Goal: Transaction & Acquisition: Book appointment/travel/reservation

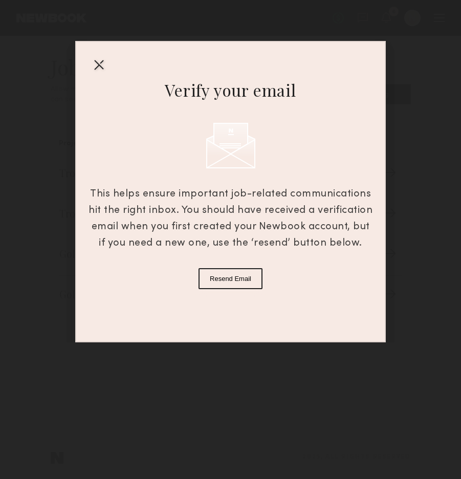
click at [101, 60] on div at bounding box center [99, 64] width 16 height 16
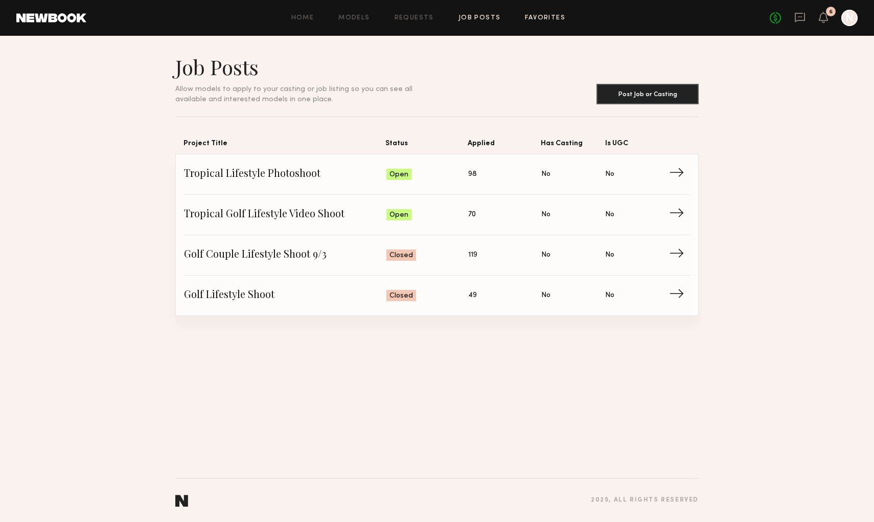
click at [460, 16] on link "Favorites" at bounding box center [545, 18] width 40 height 7
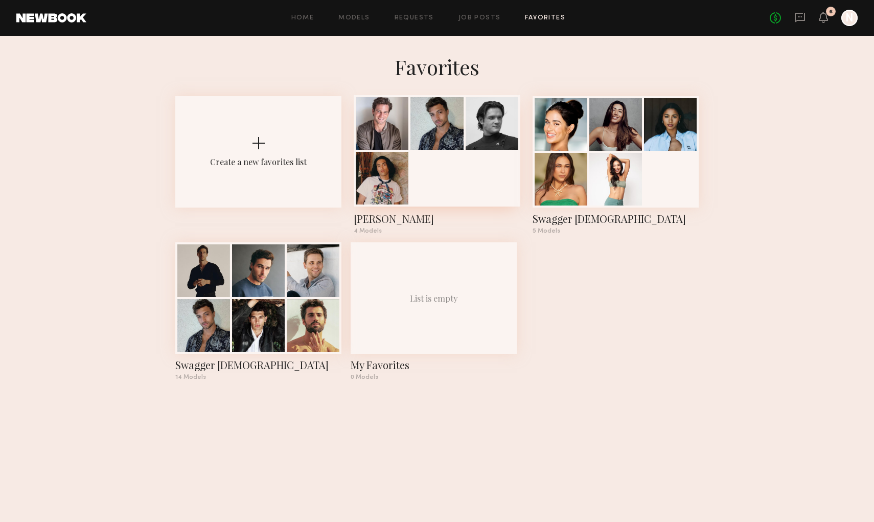
click at [427, 162] on div at bounding box center [437, 150] width 166 height 111
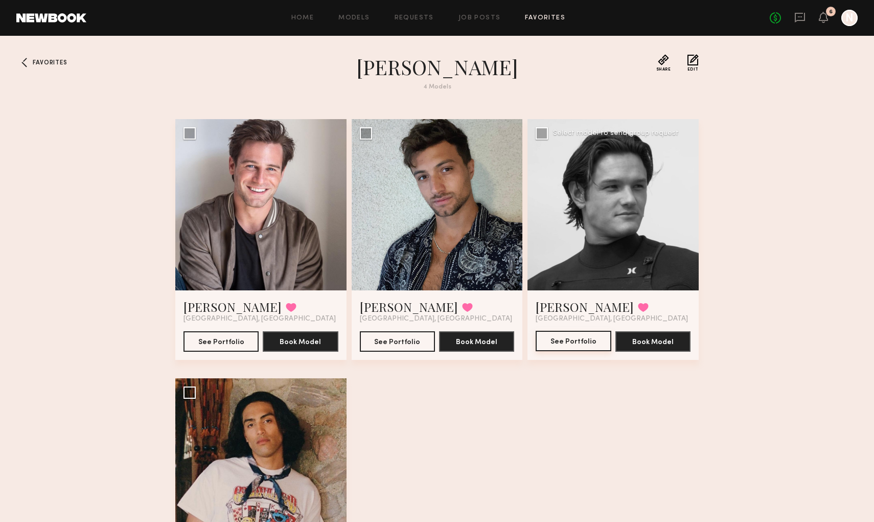
click at [460, 340] on button "See Portfolio" at bounding box center [573, 341] width 75 height 20
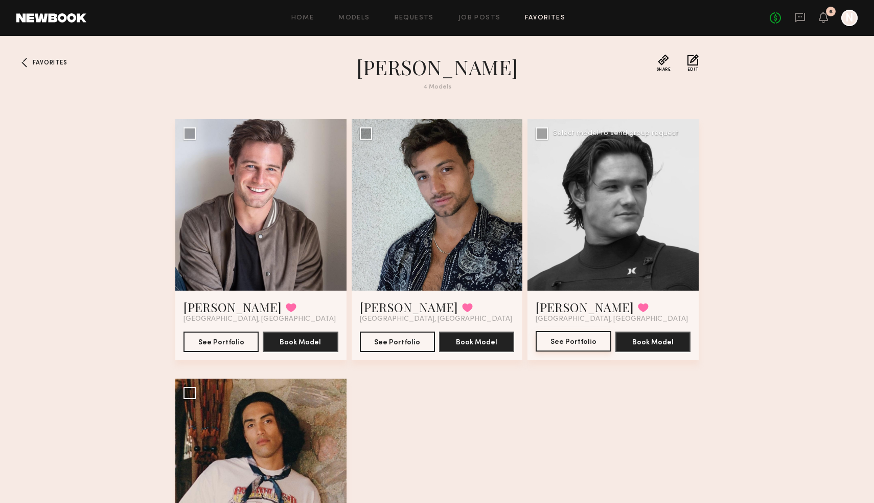
click at [460, 340] on button "See Portfolio" at bounding box center [573, 341] width 75 height 20
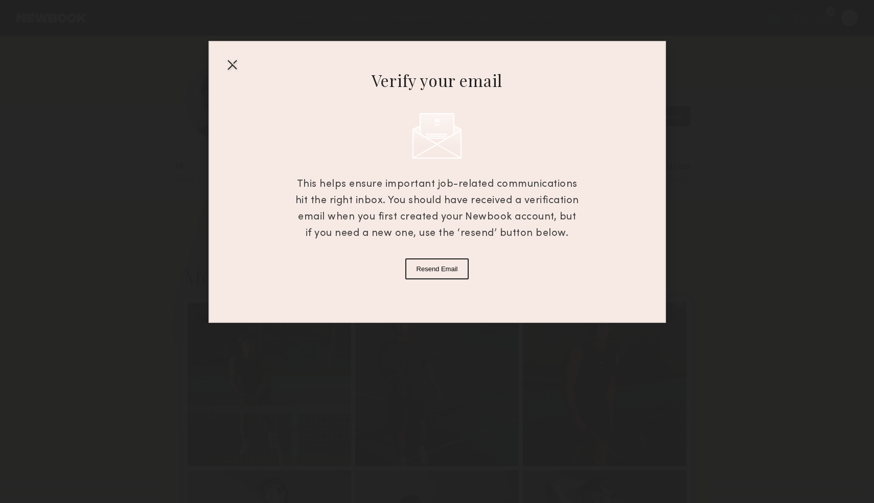
click at [233, 63] on div at bounding box center [232, 64] width 16 height 16
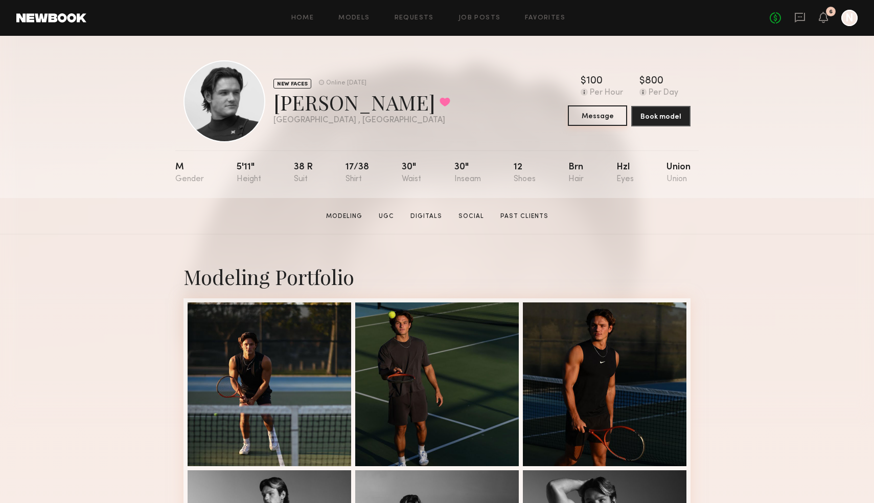
click at [594, 119] on button "Message" at bounding box center [597, 115] width 59 height 20
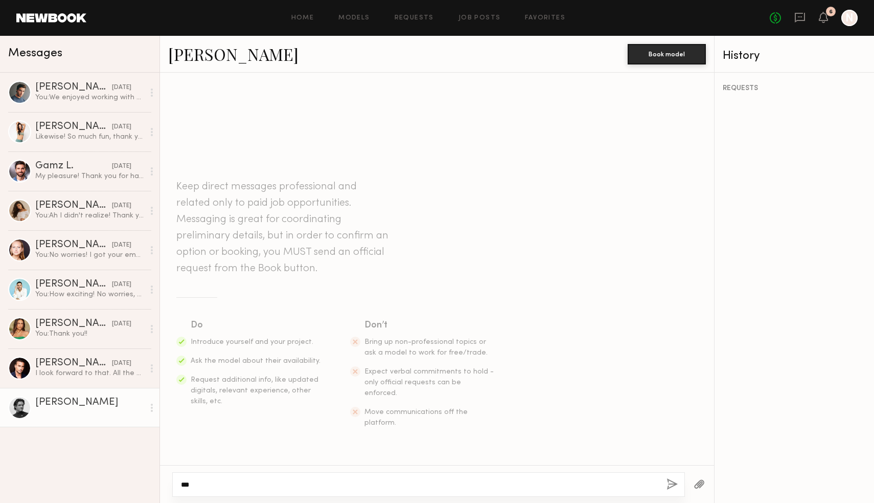
click at [275, 483] on textarea "**" at bounding box center [420, 484] width 478 height 10
drag, startPoint x: 275, startPoint y: 483, endPoint x: 168, endPoint y: 482, distance: 106.4
click at [168, 482] on div "**" at bounding box center [437, 484] width 554 height 38
paste textarea "**********"
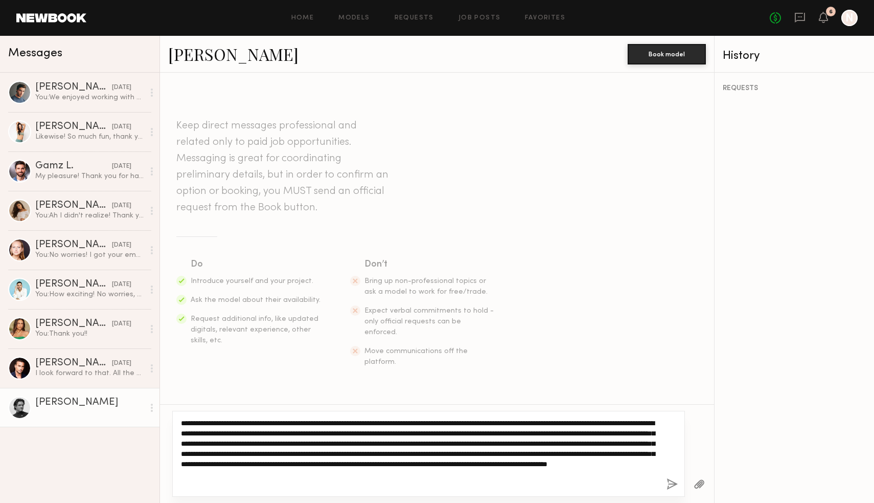
click at [213, 422] on textarea "**********" at bounding box center [420, 454] width 478 height 72
click at [410, 421] on textarea "**********" at bounding box center [420, 454] width 478 height 72
type textarea "**********"
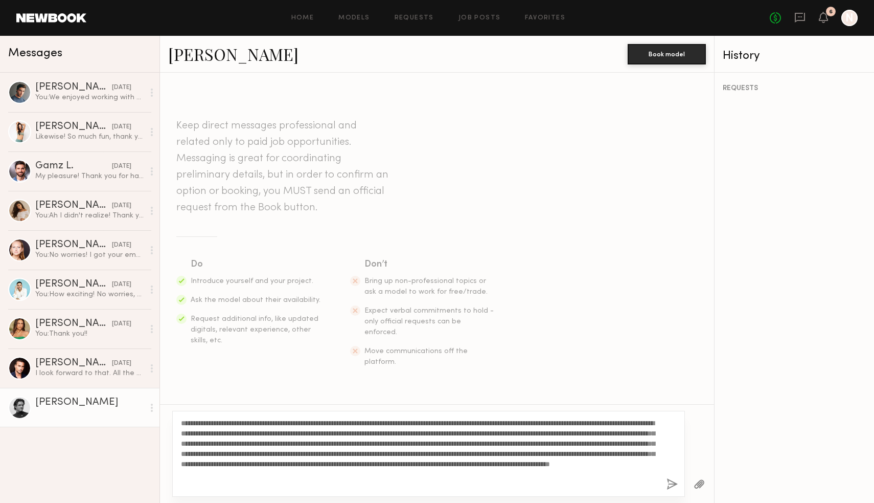
click at [676, 484] on button "button" at bounding box center [672, 484] width 11 height 13
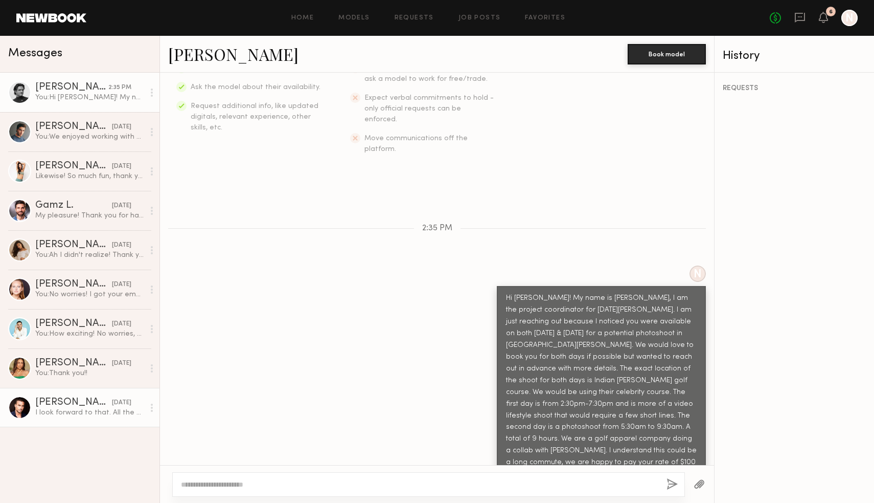
click at [93, 408] on div "I look forward to that. All the best for the shoot" at bounding box center [89, 413] width 109 height 10
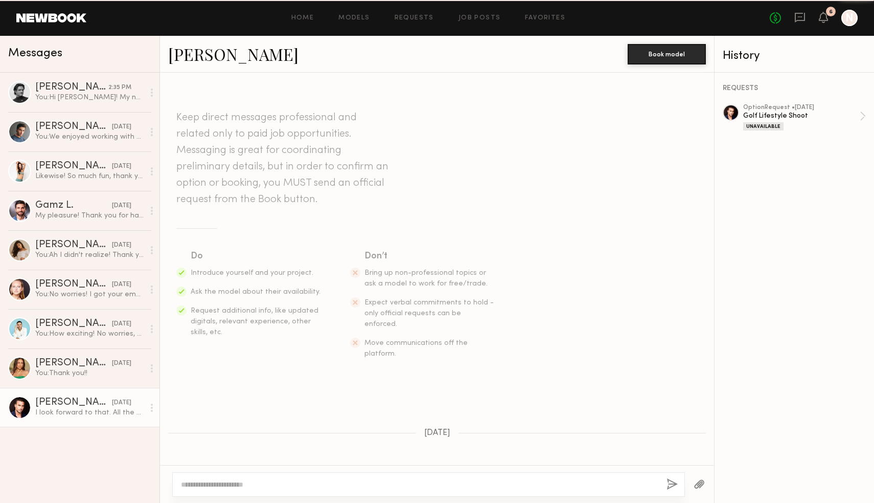
scroll to position [341, 0]
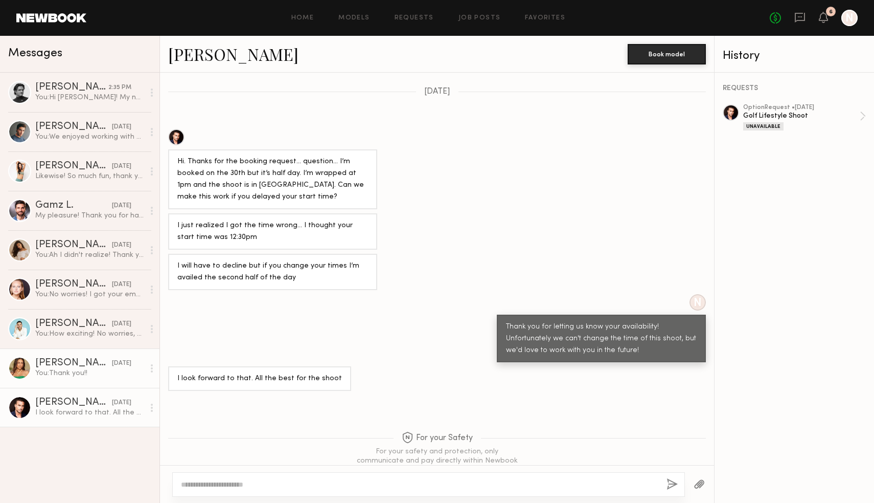
click at [79, 367] on div "Lisa D." at bounding box center [73, 363] width 77 height 10
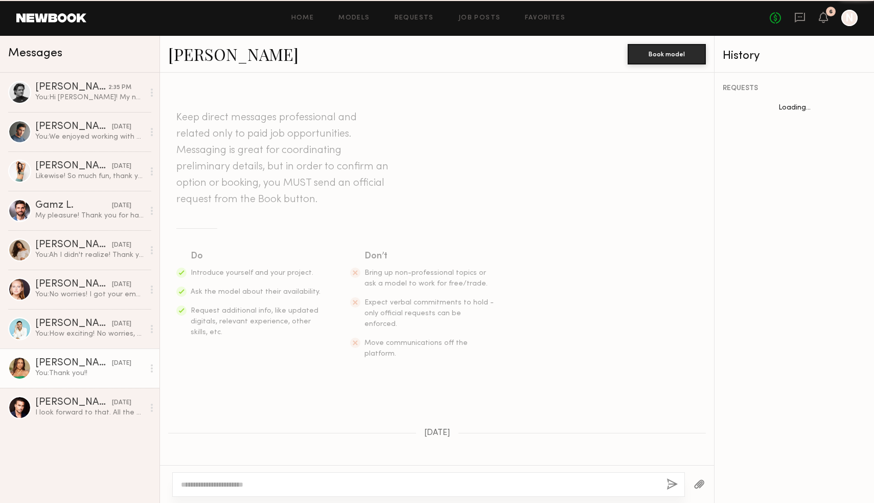
scroll to position [352, 0]
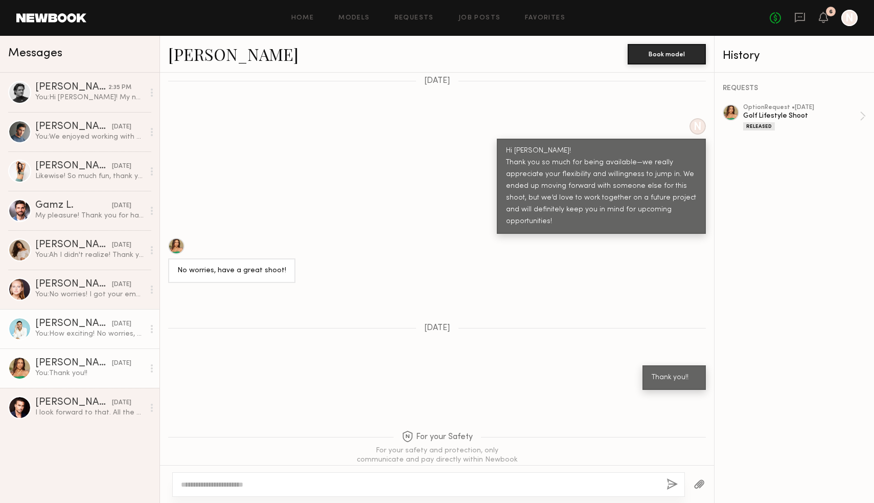
click at [77, 340] on link "CJ H. 07/26/2025 You: How exciting! No worries, thank you for letting us know! …" at bounding box center [80, 328] width 160 height 39
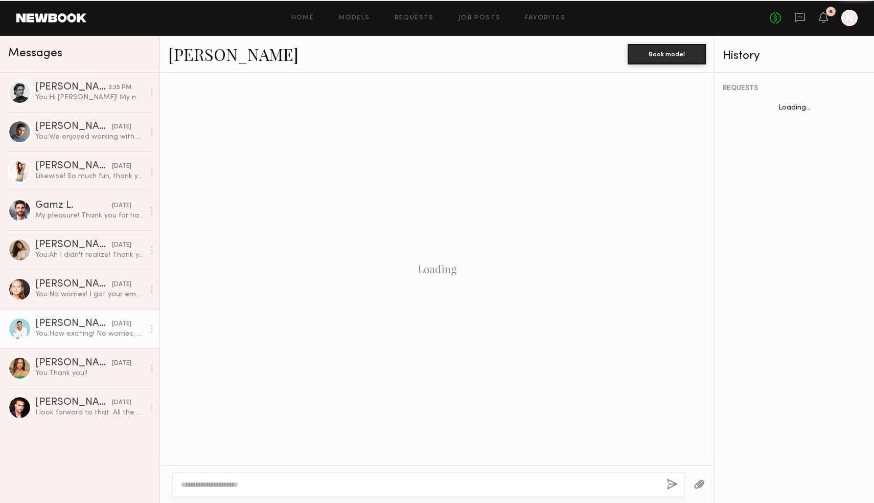
scroll to position [365, 0]
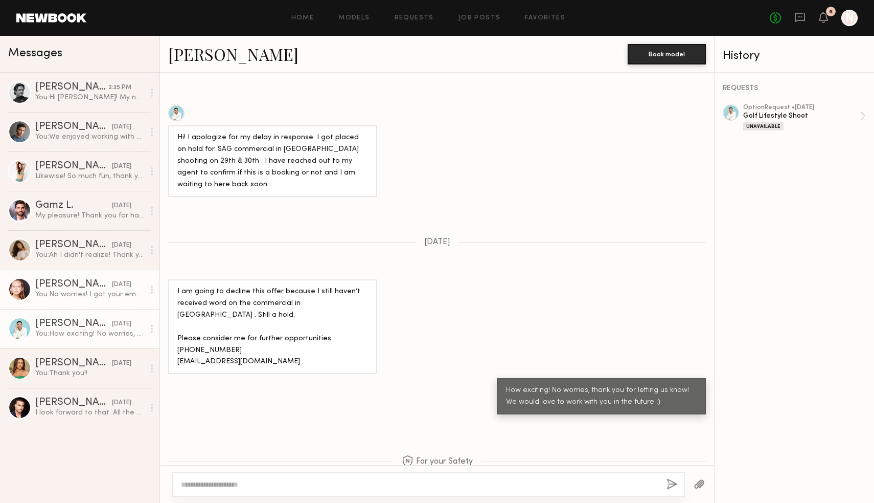
click at [76, 303] on link "Savanna G. 07/26/2025 You: No worries! I got your email. Thank you so much, enj…" at bounding box center [80, 288] width 160 height 39
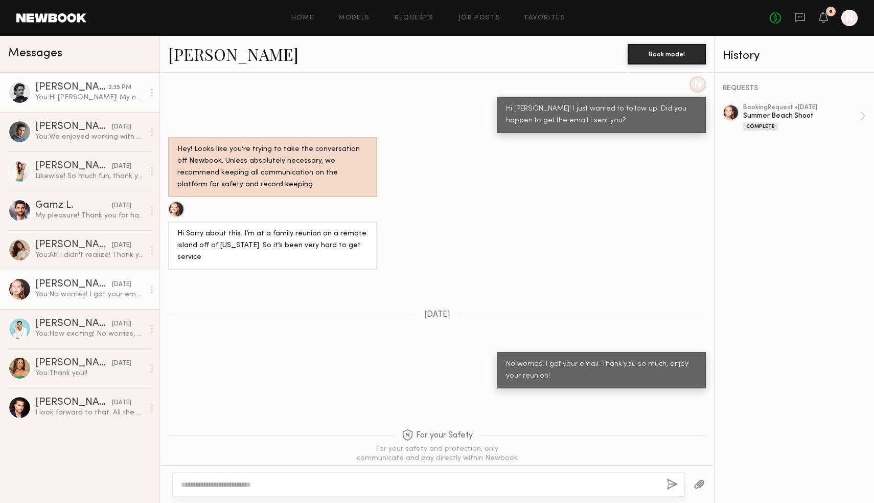
scroll to position [761, 0]
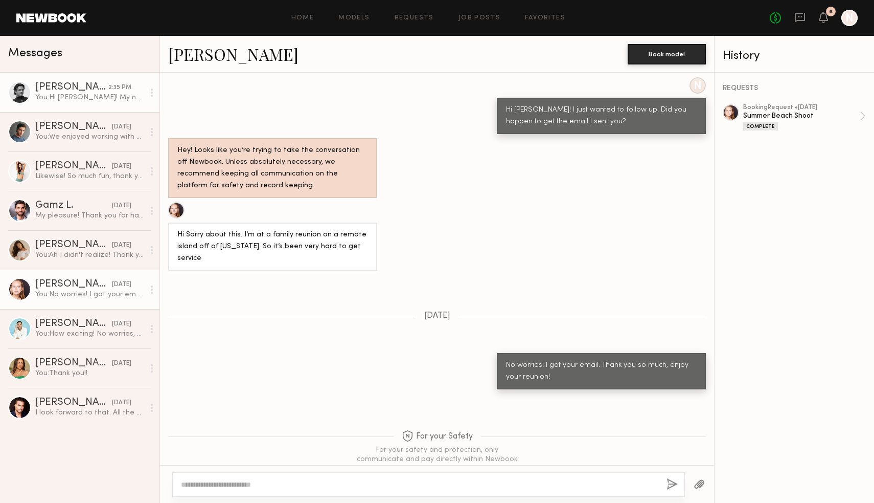
click at [84, 95] on div "You: Hi Sage! My name is Nicole, I am the project coordinator for Sunday Swagge…" at bounding box center [89, 98] width 109 height 10
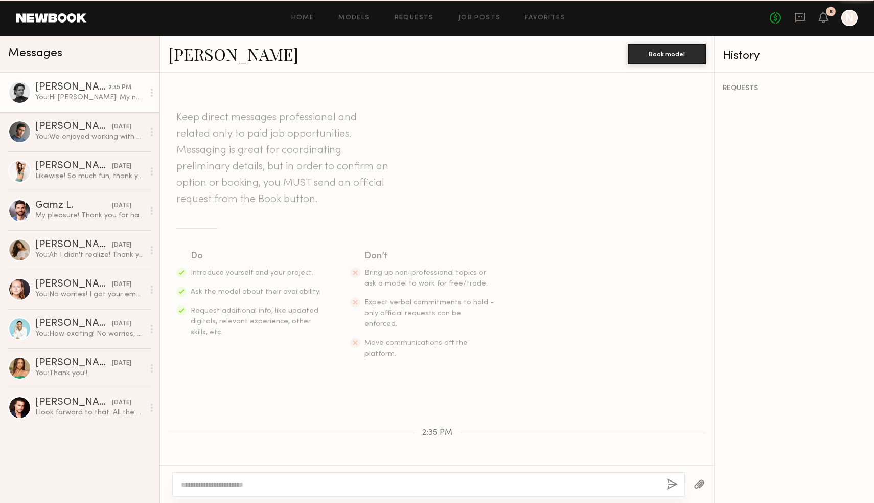
scroll to position [205, 0]
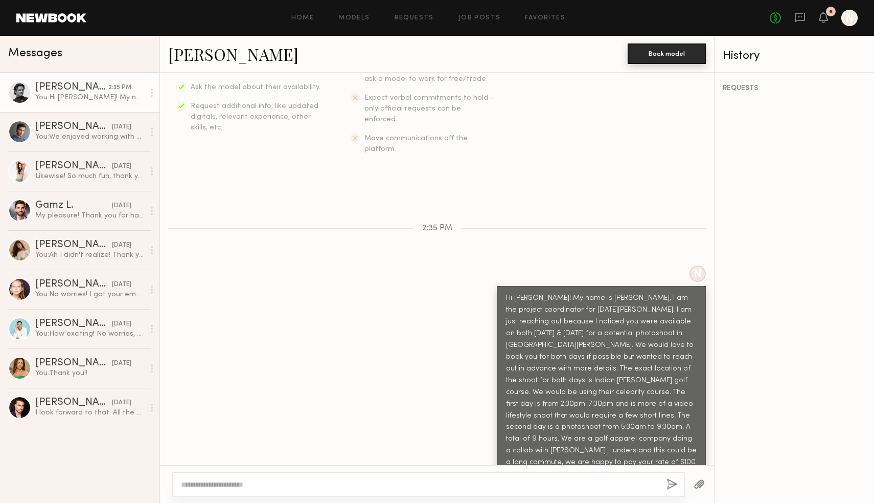
click at [655, 53] on button "Book model" at bounding box center [667, 53] width 78 height 20
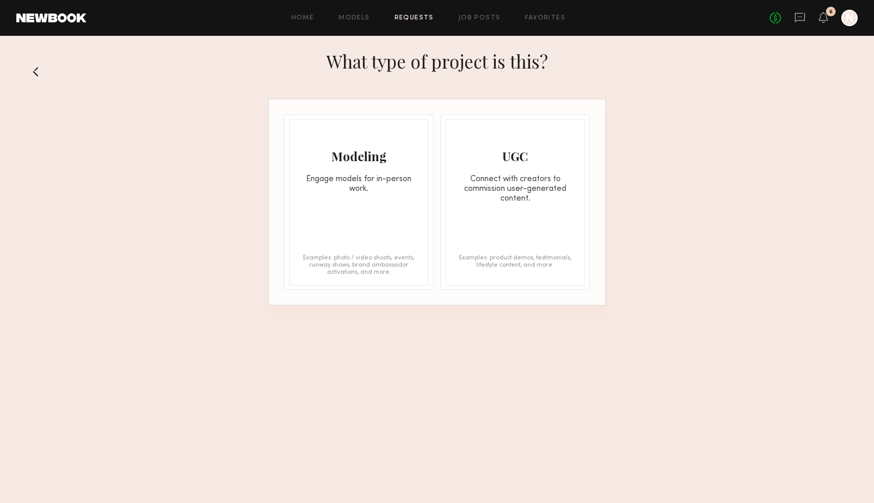
click at [380, 216] on div "Modeling Engage models for in-person work. Examples: photo / video shoots, even…" at bounding box center [358, 202] width 139 height 166
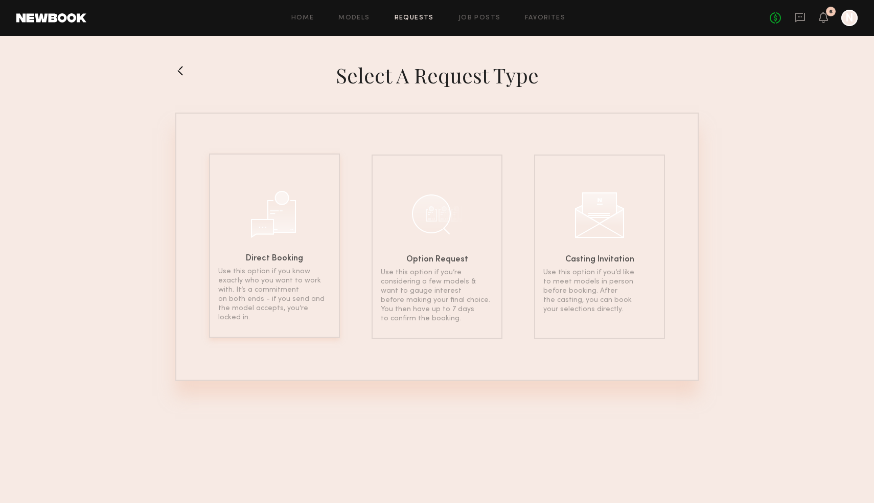
click at [311, 237] on div "Direct Booking Use this option if you know exactly who you want to work with. I…" at bounding box center [274, 245] width 131 height 184
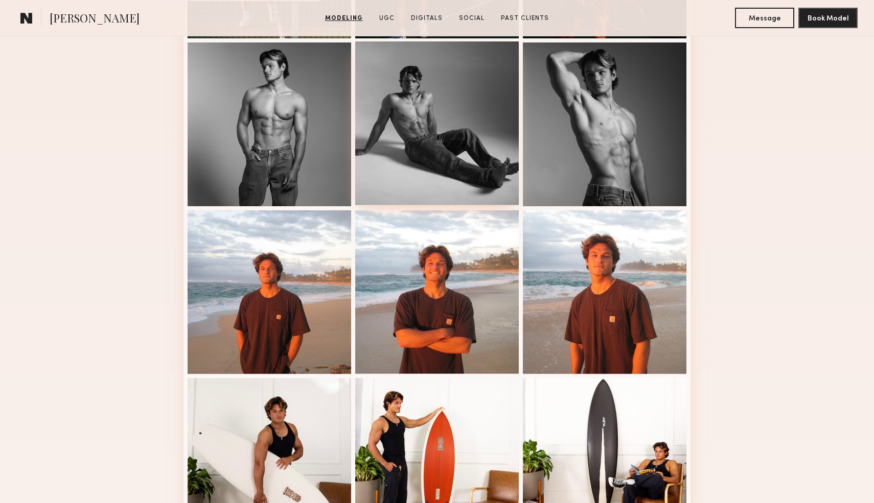
scroll to position [459, 0]
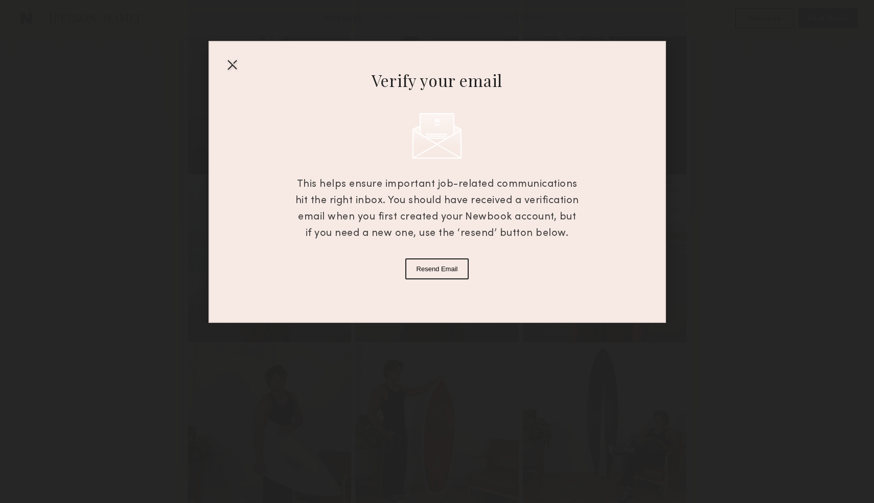
click at [233, 64] on div at bounding box center [232, 64] width 16 height 16
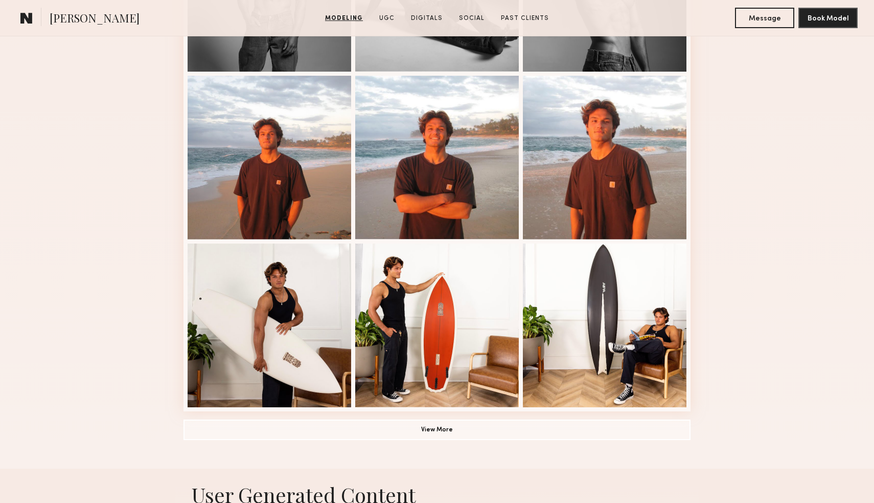
scroll to position [475, 0]
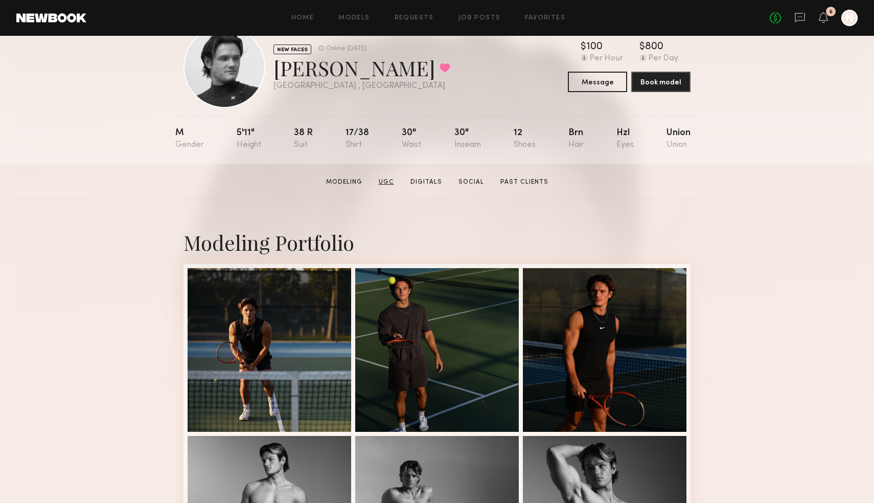
click at [390, 179] on link "UGC" at bounding box center [387, 181] width 24 height 9
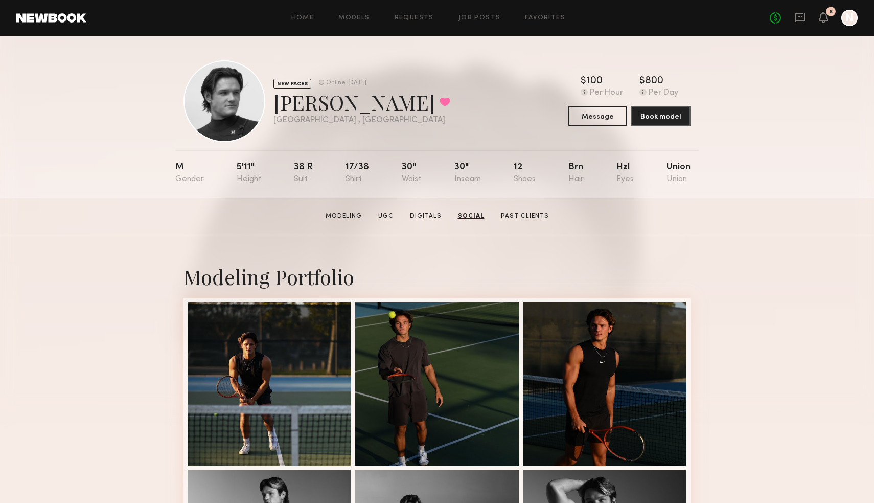
scroll to position [0, 0]
click at [433, 215] on link "Digitals" at bounding box center [427, 216] width 40 height 9
click at [459, 217] on link "Social" at bounding box center [472, 216] width 34 height 9
click at [537, 214] on link "Past Clients" at bounding box center [525, 216] width 56 height 9
click at [807, 18] on div "No fees up to $5,000 6 N" at bounding box center [814, 18] width 88 height 16
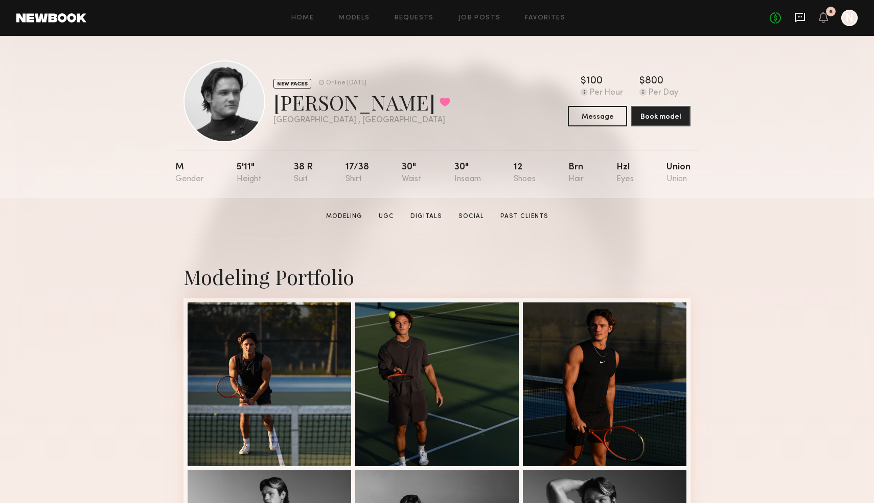
click at [800, 19] on icon at bounding box center [800, 18] width 10 height 10
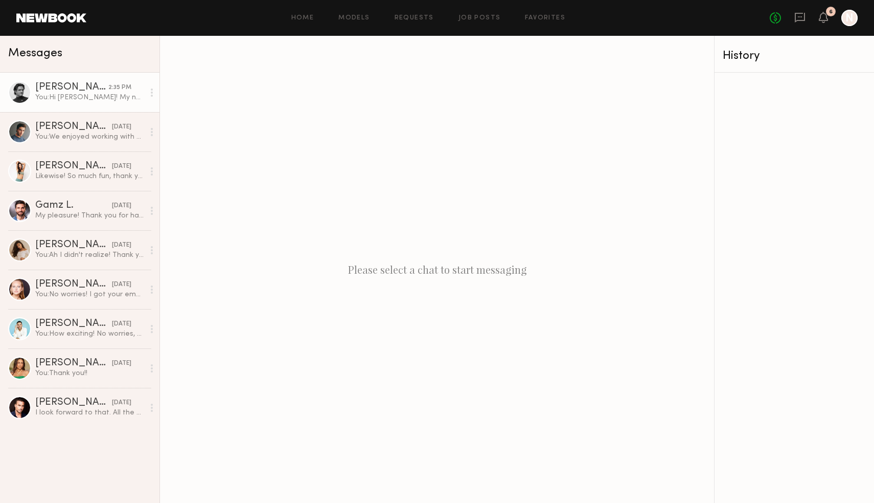
click at [48, 98] on div "You: Hi [PERSON_NAME]! My name is [PERSON_NAME], I am the project coordinator f…" at bounding box center [89, 98] width 109 height 10
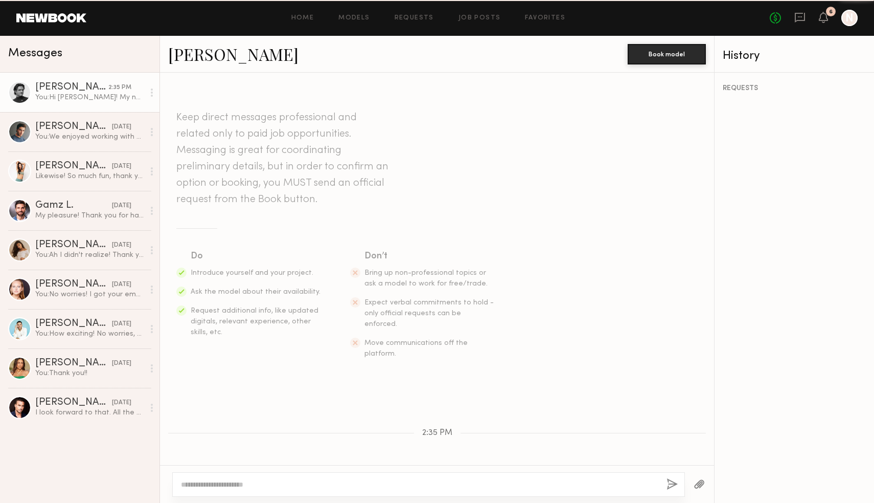
scroll to position [205, 0]
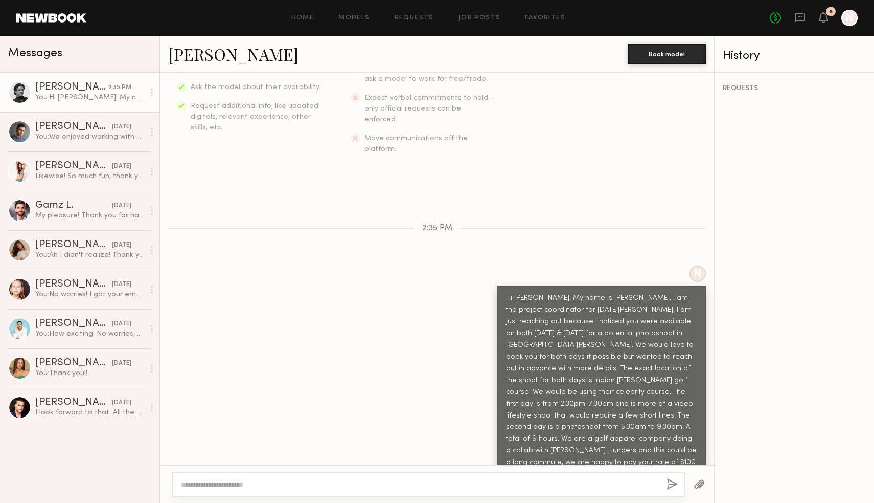
click at [475, 22] on div "Home Models Requests Job Posts Favorites Sign Out No fees up to $5,000 6 N" at bounding box center [472, 18] width 772 height 16
click at [474, 18] on link "Job Posts" at bounding box center [480, 18] width 42 height 7
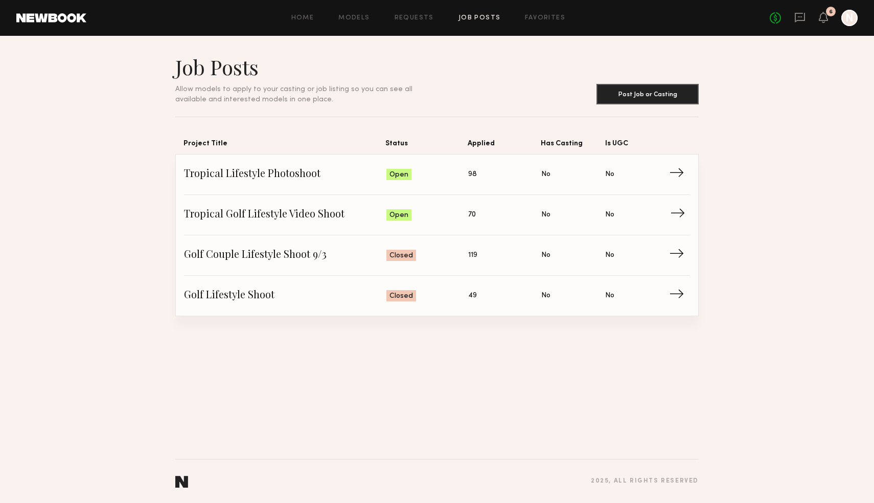
click at [686, 213] on span "→" at bounding box center [680, 214] width 21 height 15
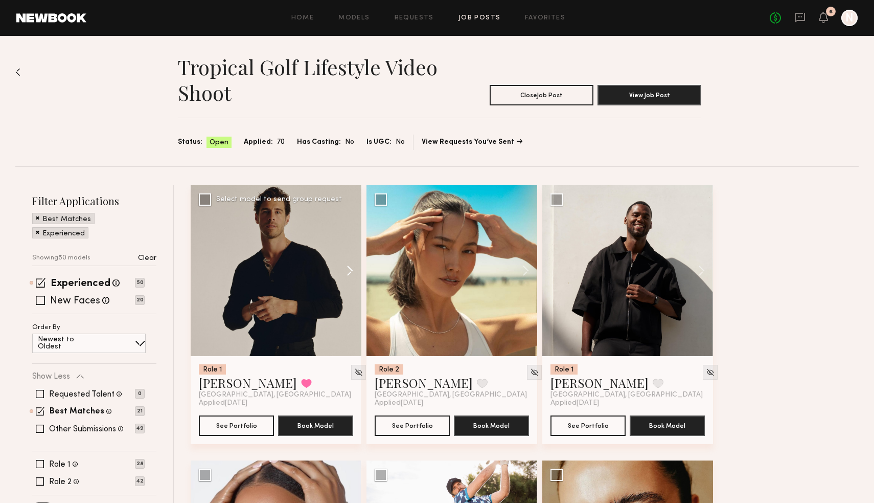
click at [351, 273] on button at bounding box center [345, 270] width 33 height 171
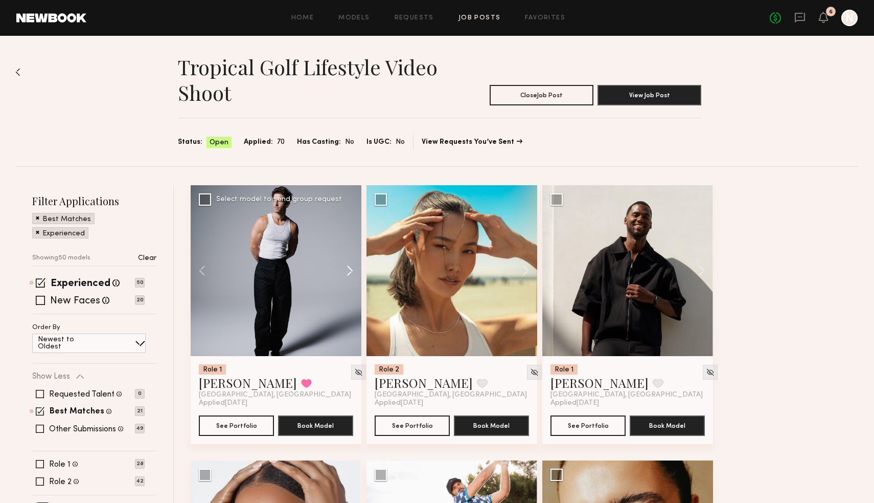
click at [347, 274] on button at bounding box center [345, 270] width 33 height 171
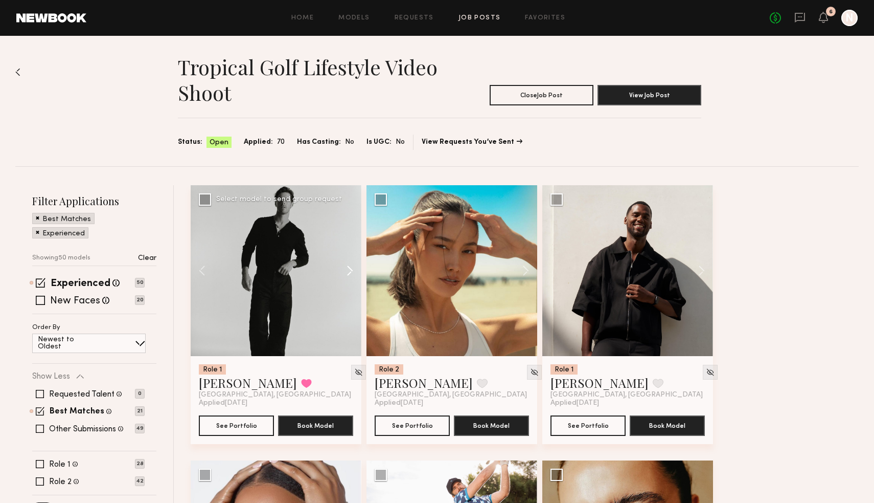
click at [347, 274] on button at bounding box center [345, 270] width 33 height 171
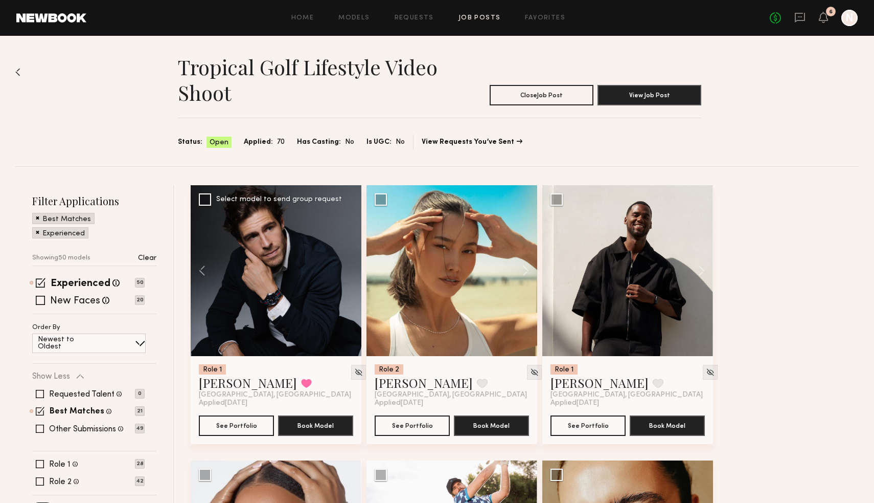
click at [347, 274] on div at bounding box center [276, 270] width 171 height 171
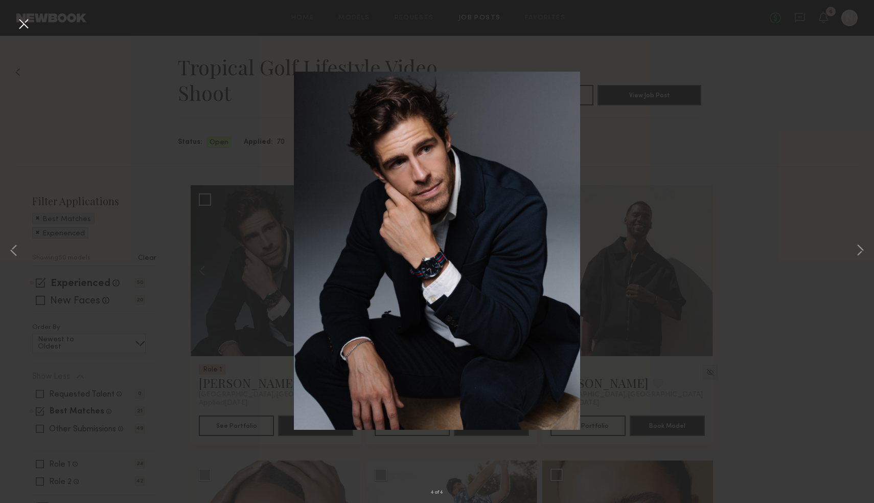
click at [284, 136] on div "4 of 4" at bounding box center [437, 251] width 874 height 503
click at [19, 20] on button at bounding box center [23, 24] width 16 height 18
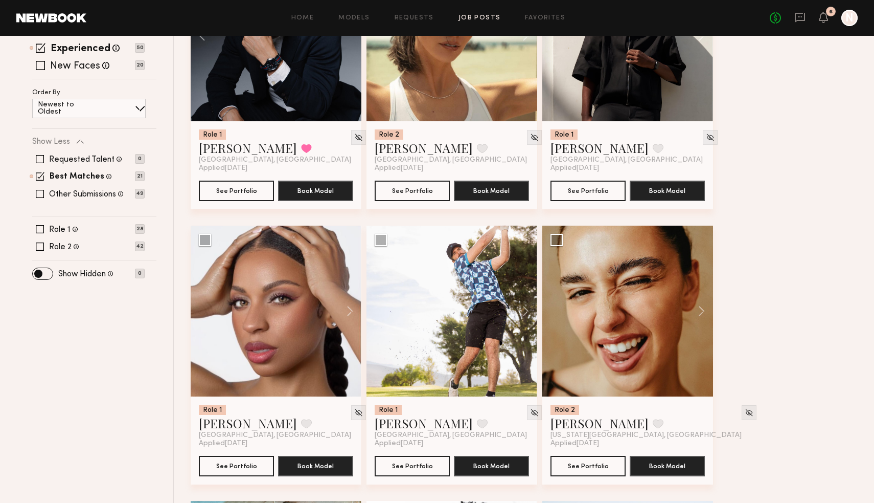
scroll to position [236, 0]
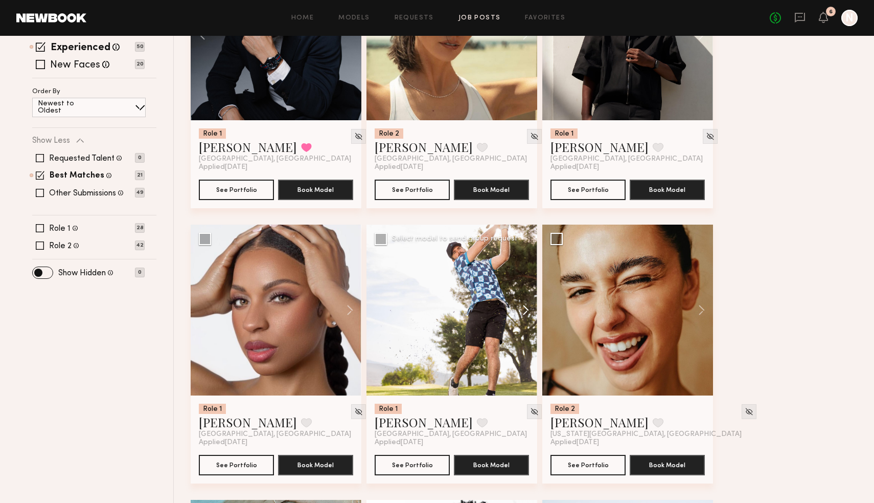
click at [529, 304] on button at bounding box center [521, 309] width 33 height 171
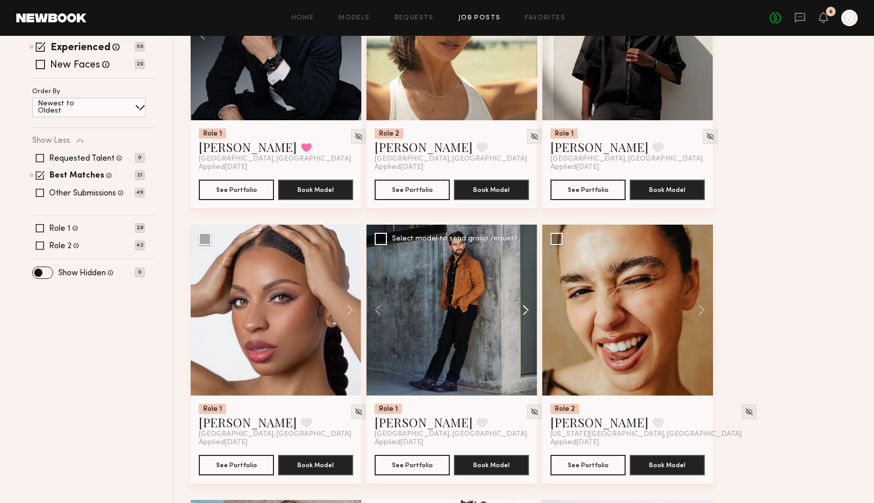
click at [529, 304] on button at bounding box center [521, 309] width 33 height 171
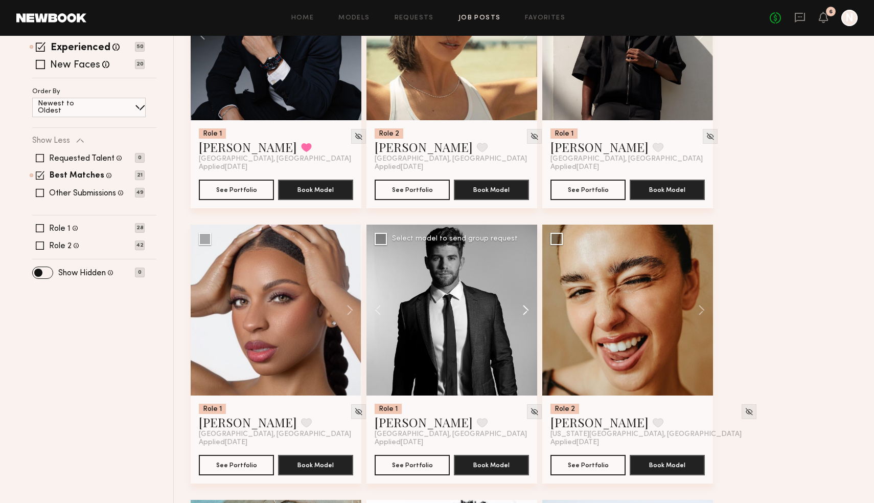
click at [529, 304] on button at bounding box center [521, 309] width 33 height 171
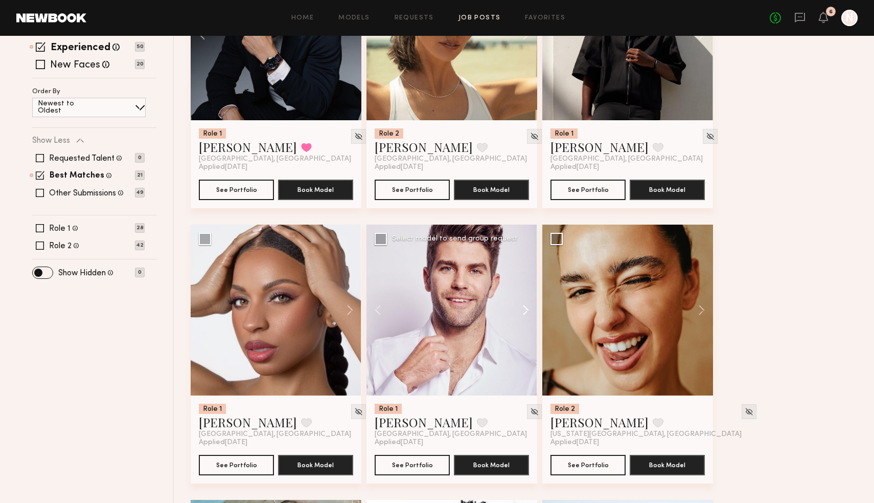
click at [529, 304] on button at bounding box center [521, 309] width 33 height 171
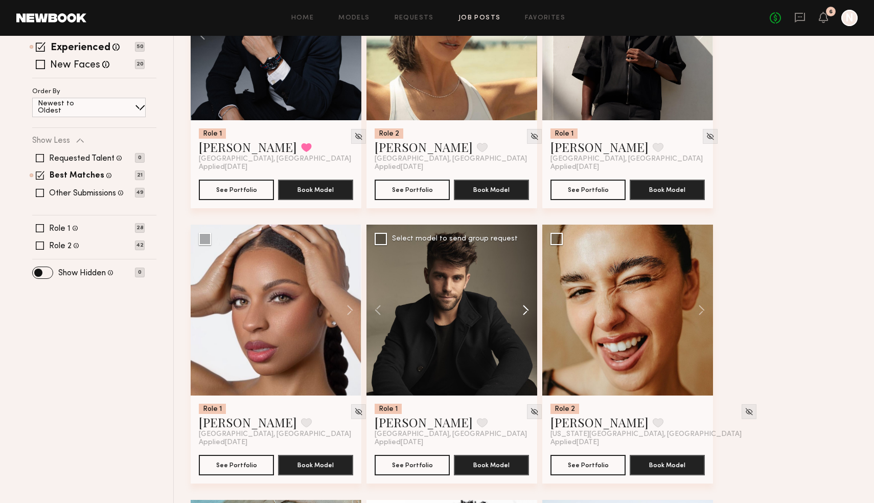
click at [529, 304] on button at bounding box center [521, 309] width 33 height 171
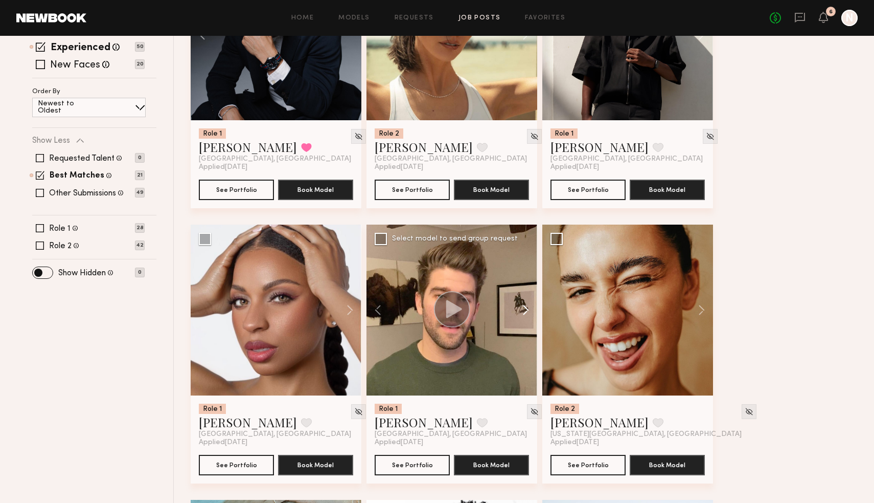
click at [529, 304] on button at bounding box center [521, 309] width 33 height 171
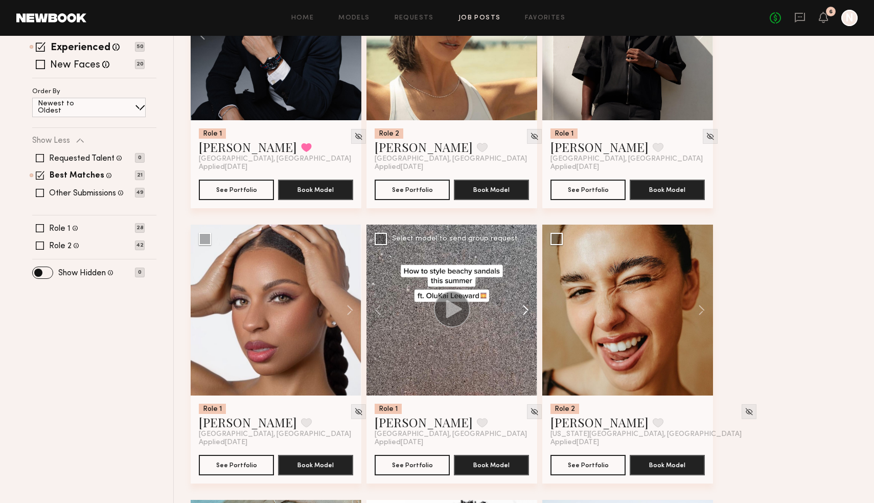
click at [529, 304] on button at bounding box center [521, 309] width 33 height 171
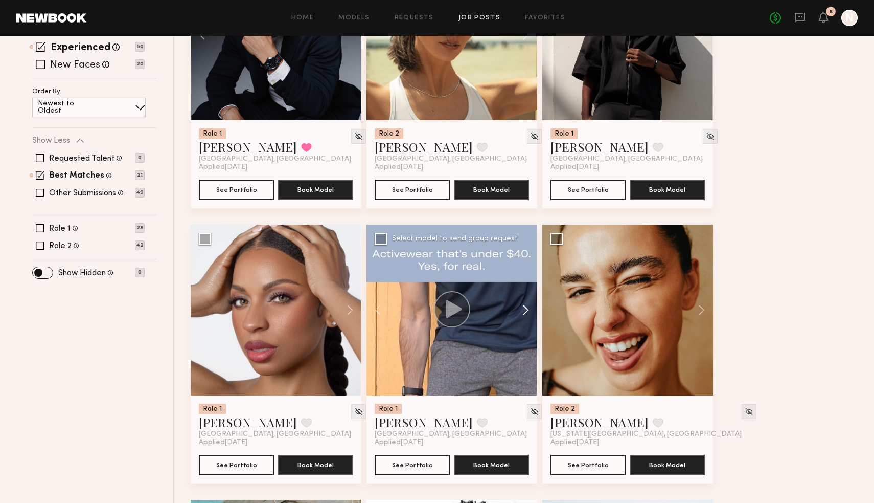
click at [529, 304] on button at bounding box center [521, 309] width 33 height 171
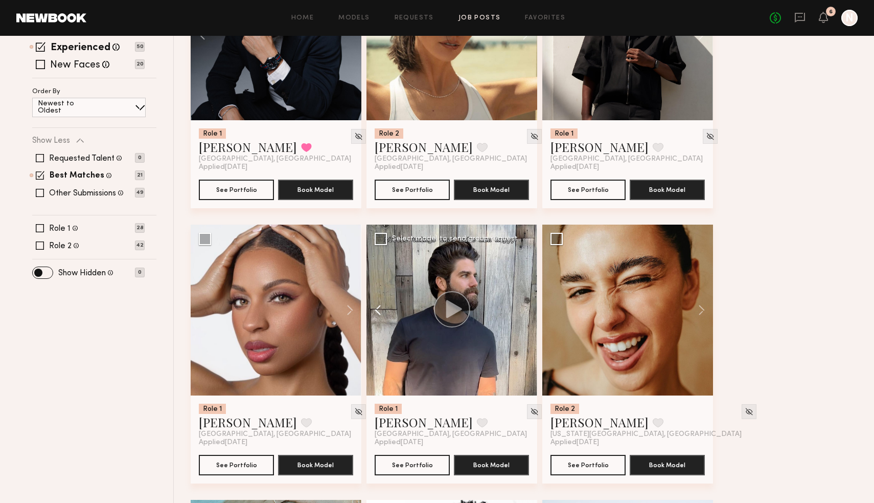
click at [378, 312] on button at bounding box center [383, 309] width 33 height 171
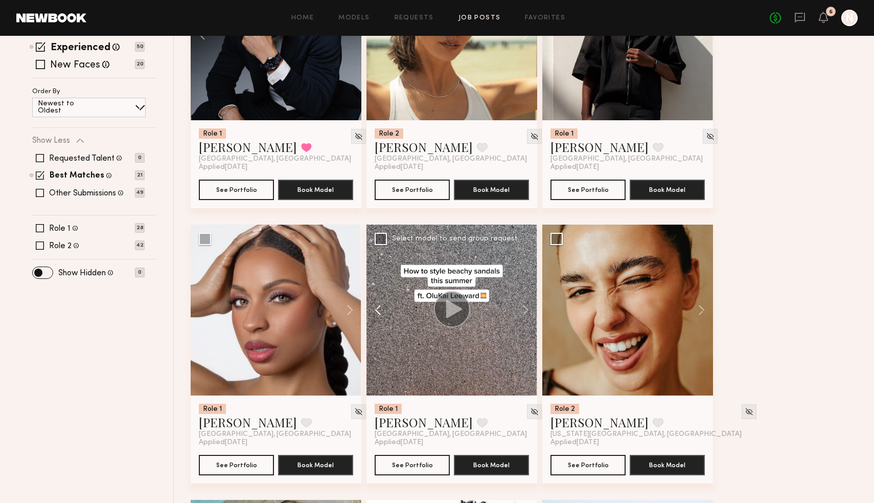
click at [378, 312] on button at bounding box center [383, 309] width 33 height 171
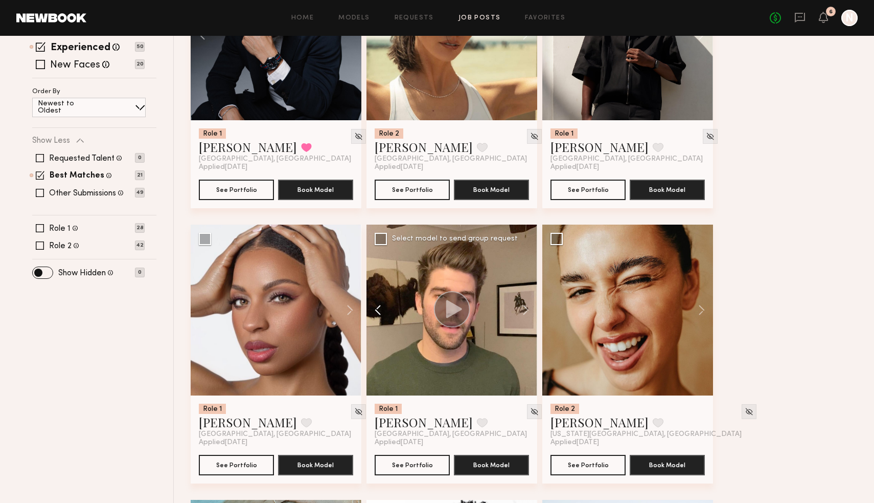
click at [378, 312] on button at bounding box center [383, 309] width 33 height 171
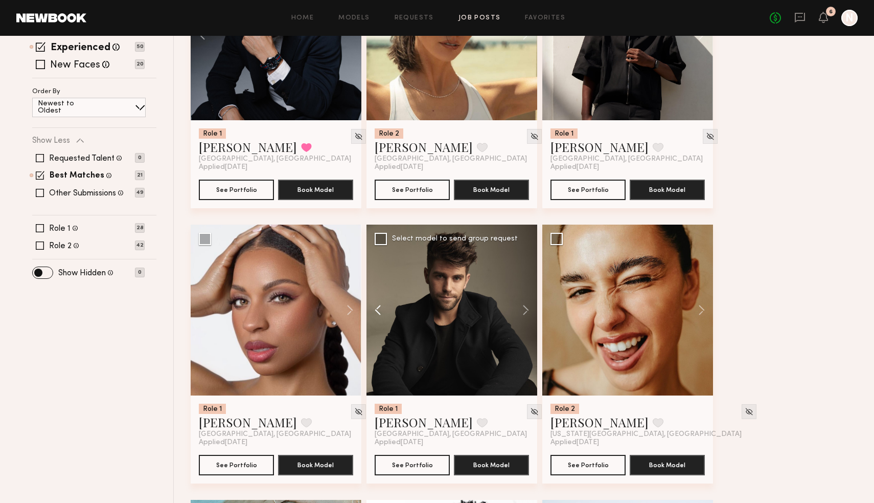
click at [378, 312] on button at bounding box center [383, 309] width 33 height 171
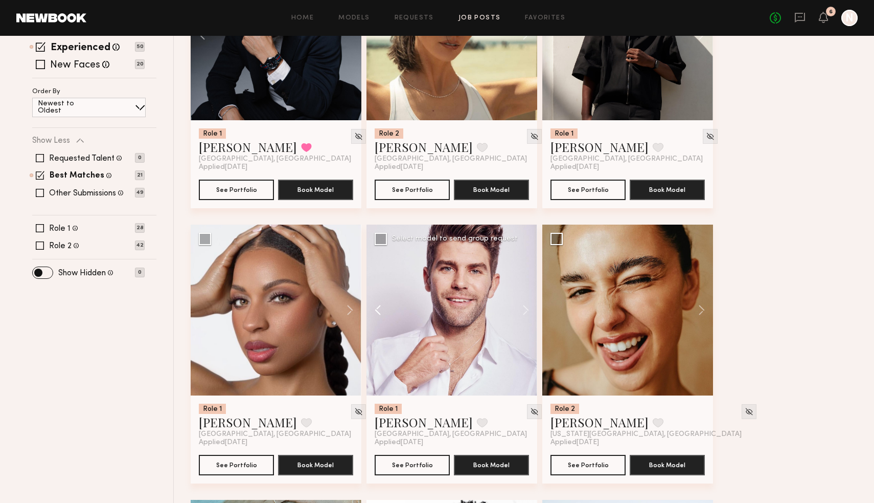
click at [378, 312] on button at bounding box center [383, 309] width 33 height 171
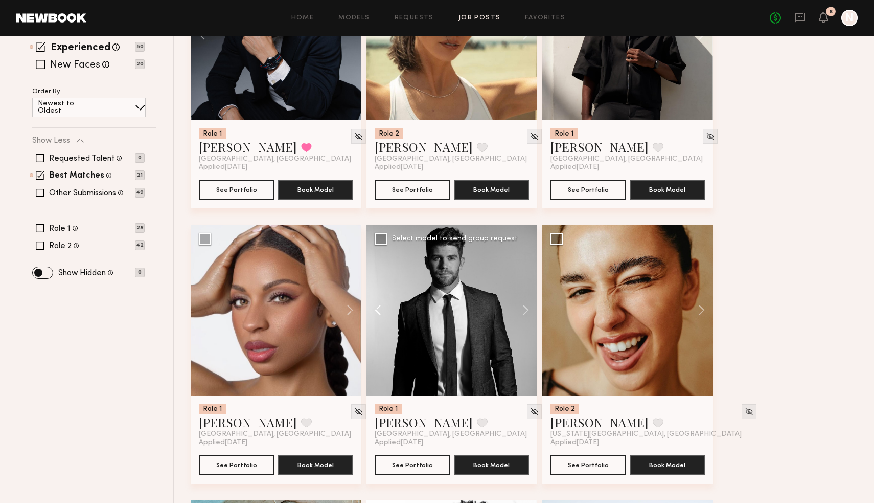
click at [378, 312] on button at bounding box center [383, 309] width 33 height 171
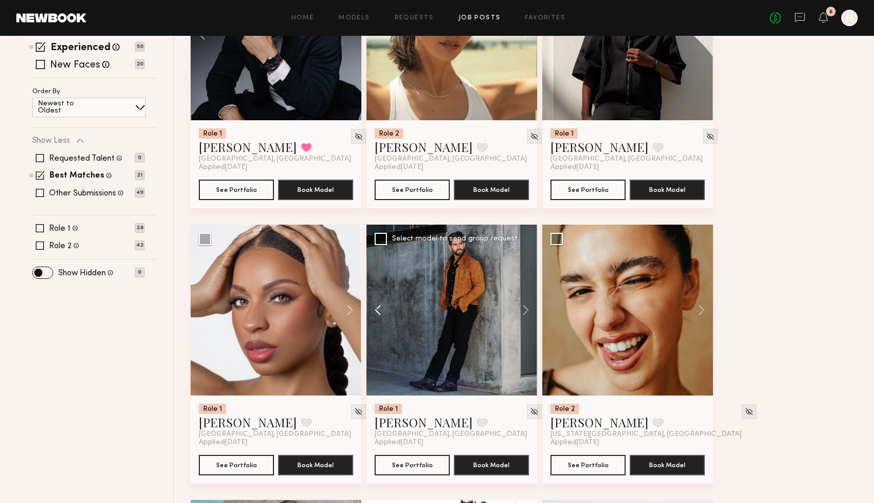
click at [378, 312] on button at bounding box center [383, 309] width 33 height 171
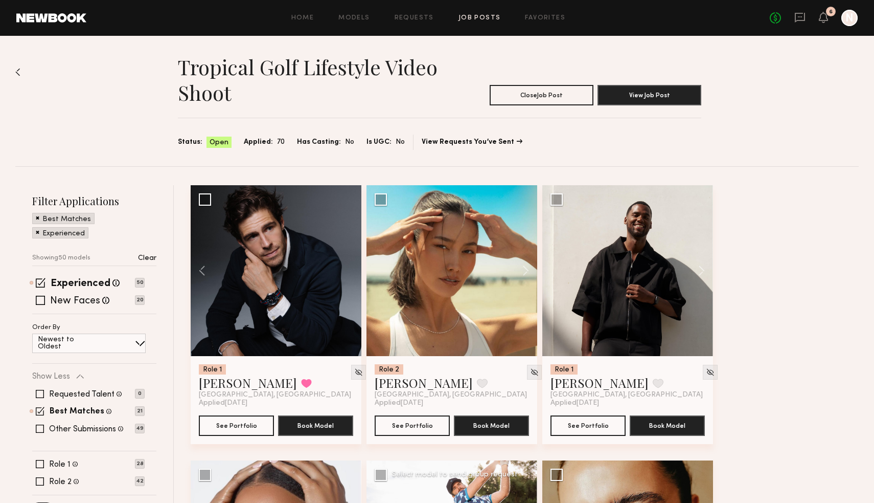
scroll to position [0, 0]
click at [39, 429] on span at bounding box center [40, 428] width 8 height 8
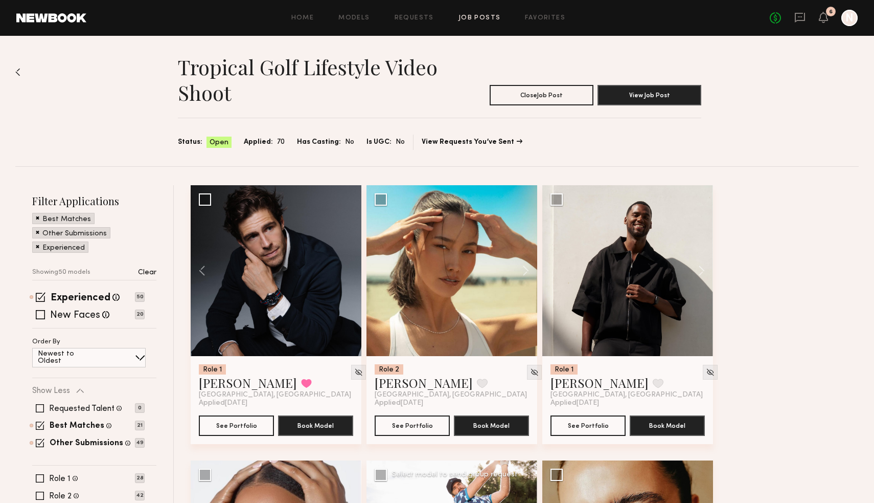
click at [27, 71] on div "Tropical Golf Lifestyle Video Shoot Close Job Post View Job Post Status: Open A…" at bounding box center [437, 101] width 844 height 130
click at [18, 73] on img at bounding box center [17, 72] width 5 height 8
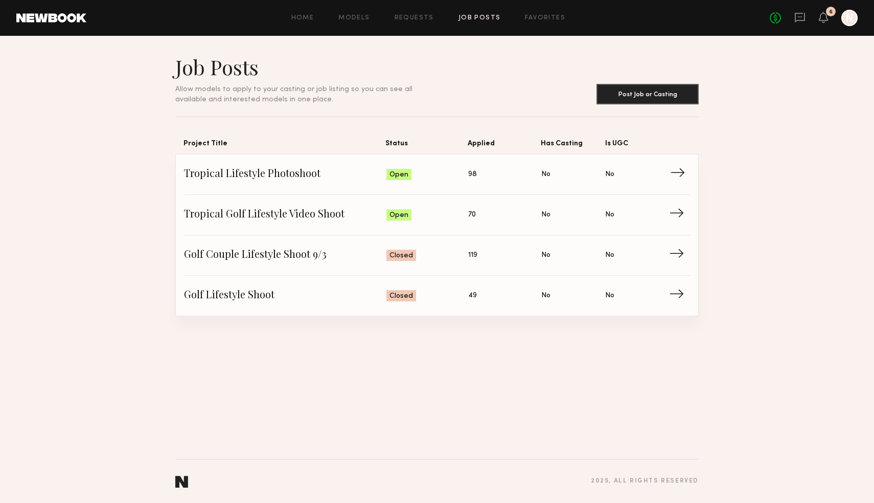
click at [677, 174] on span "→" at bounding box center [680, 174] width 21 height 15
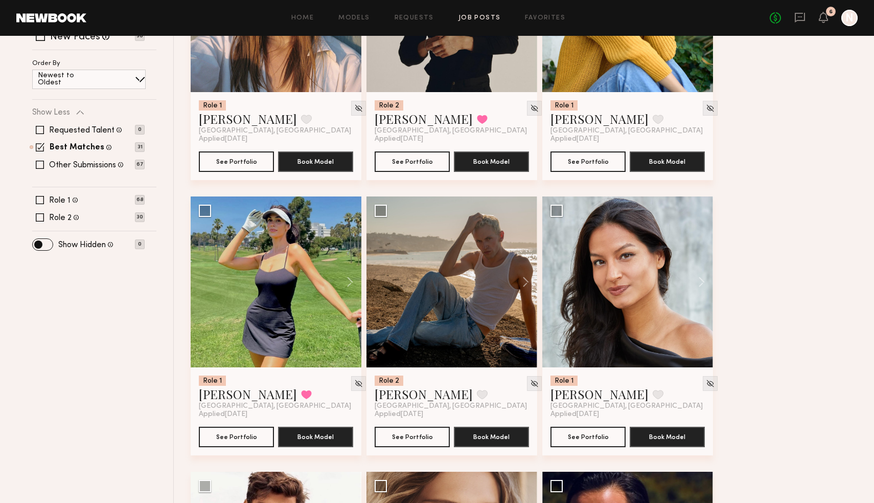
scroll to position [309, 0]
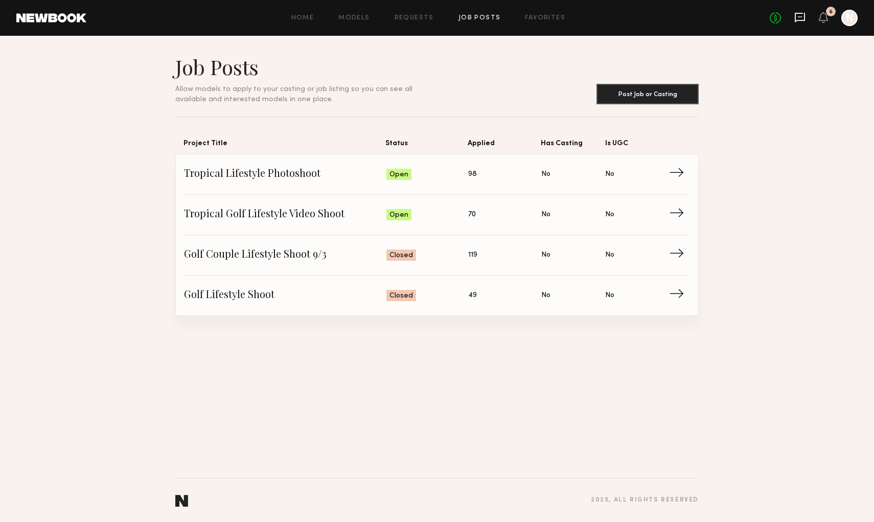
click at [796, 16] on icon at bounding box center [800, 18] width 10 height 10
click at [460, 24] on div at bounding box center [850, 18] width 16 height 16
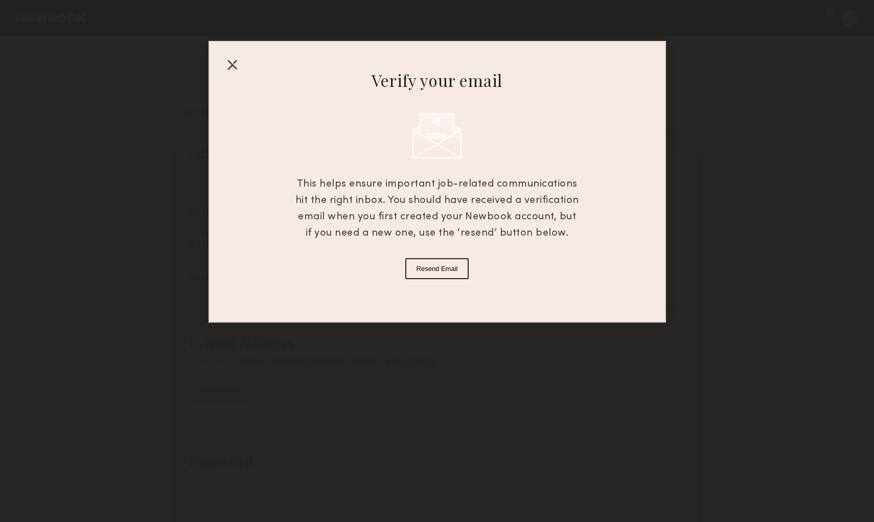
click at [434, 269] on button "Resend Email" at bounding box center [438, 268] width 64 height 21
click at [234, 67] on div at bounding box center [232, 64] width 16 height 16
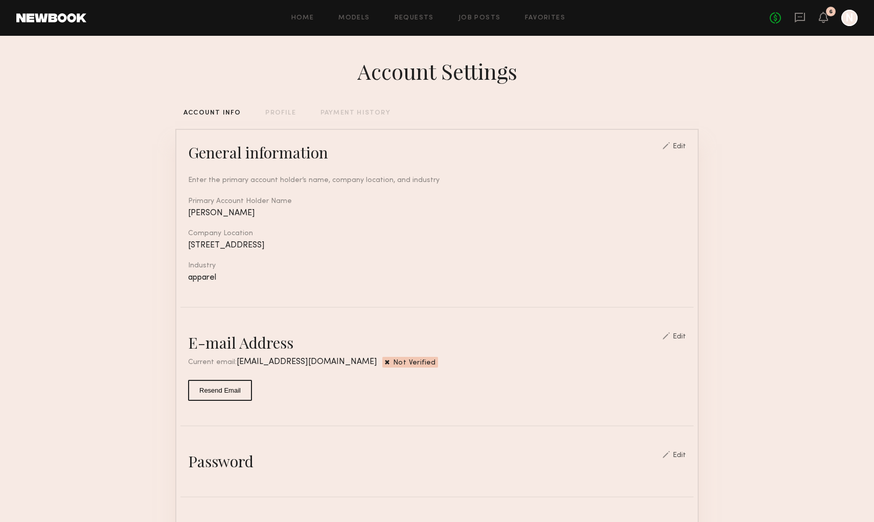
click at [231, 389] on button "Resend Email" at bounding box center [220, 390] width 64 height 21
